Goal: Task Accomplishment & Management: Manage account settings

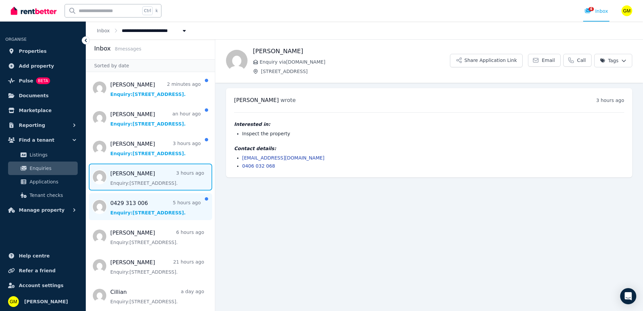
scroll to position [2, 0]
click at [142, 211] on span "Message list" at bounding box center [150, 206] width 129 height 27
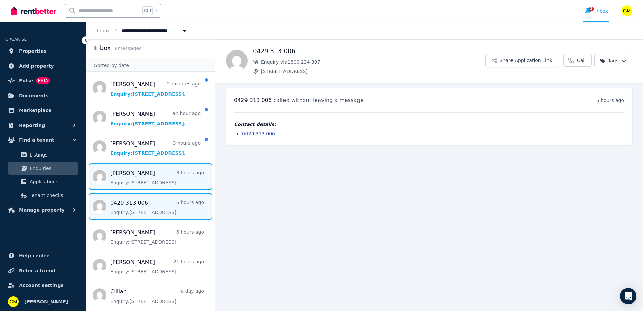
drag, startPoint x: 146, startPoint y: 181, endPoint x: 157, endPoint y: 184, distance: 11.6
click at [146, 181] on span "Message list" at bounding box center [150, 176] width 129 height 27
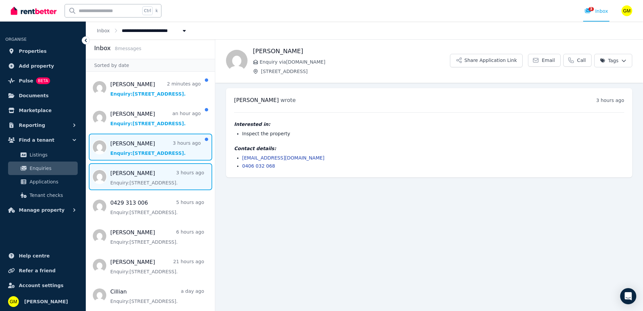
drag, startPoint x: 129, startPoint y: 149, endPoint x: 135, endPoint y: 152, distance: 6.6
click at [130, 149] on span "Message list" at bounding box center [150, 147] width 129 height 27
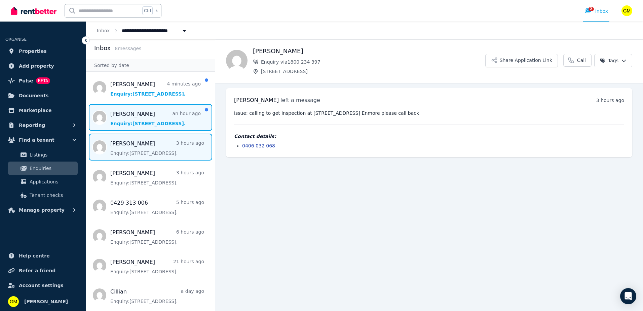
click at [144, 125] on span "Message list" at bounding box center [150, 117] width 129 height 27
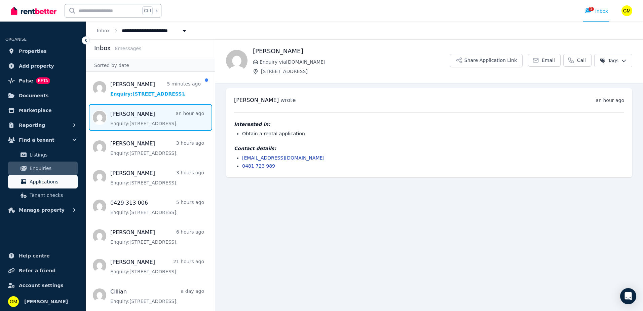
click at [48, 182] on span "Applications" at bounding box center [52, 182] width 45 height 8
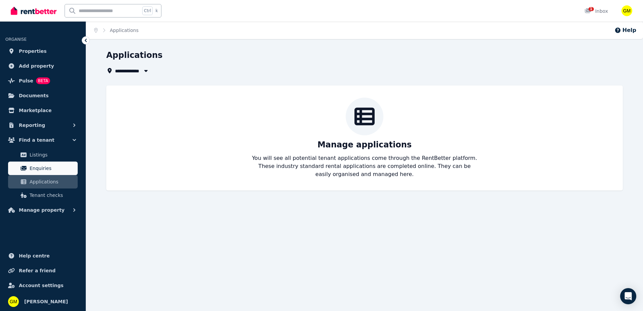
click at [41, 168] on span "Enquiries" at bounding box center [52, 168] width 45 height 8
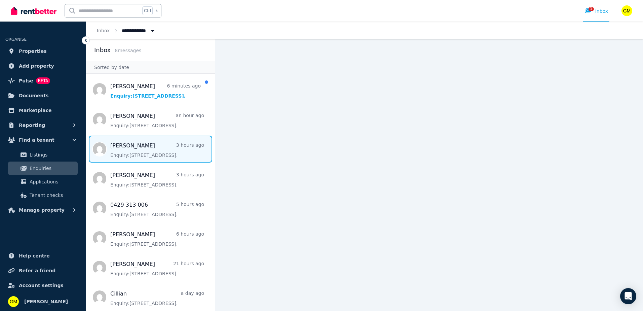
click at [144, 148] on span "Message list" at bounding box center [150, 149] width 129 height 27
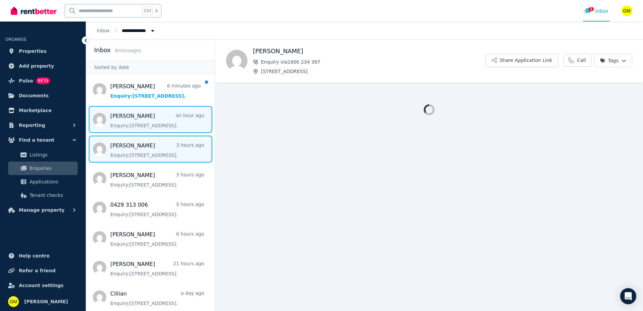
click at [141, 121] on span "Message list" at bounding box center [150, 119] width 129 height 27
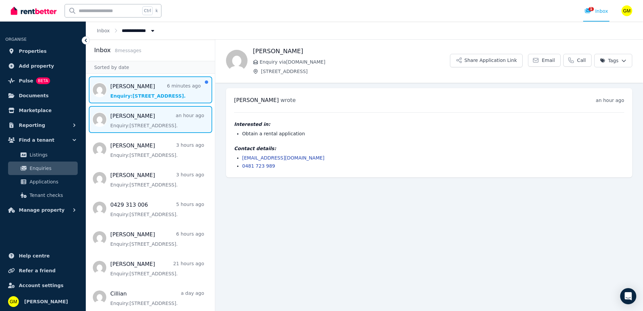
click at [147, 98] on span "Message list" at bounding box center [150, 89] width 129 height 27
